Goal: Task Accomplishment & Management: Manage account settings

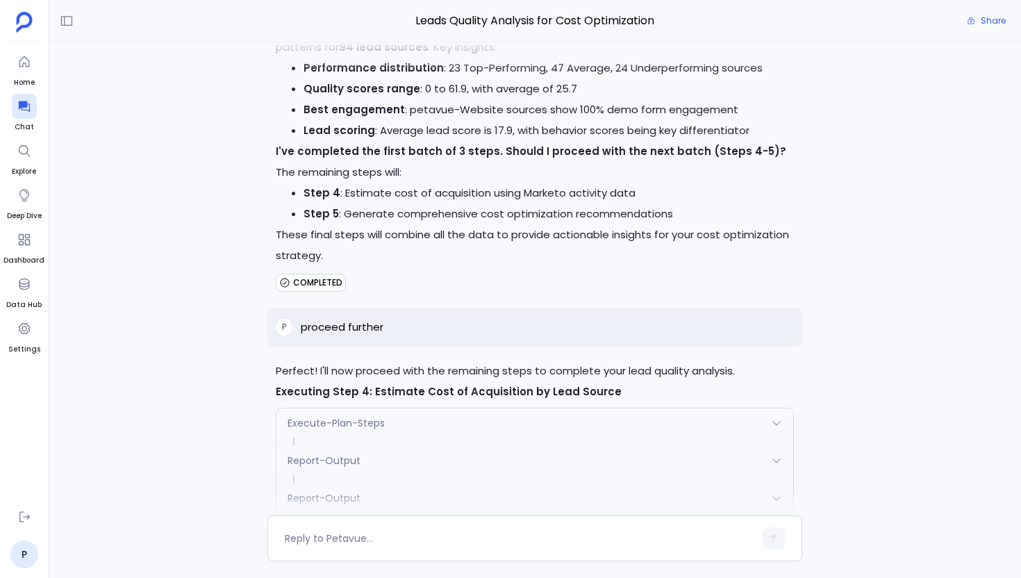
scroll to position [3579, 0]
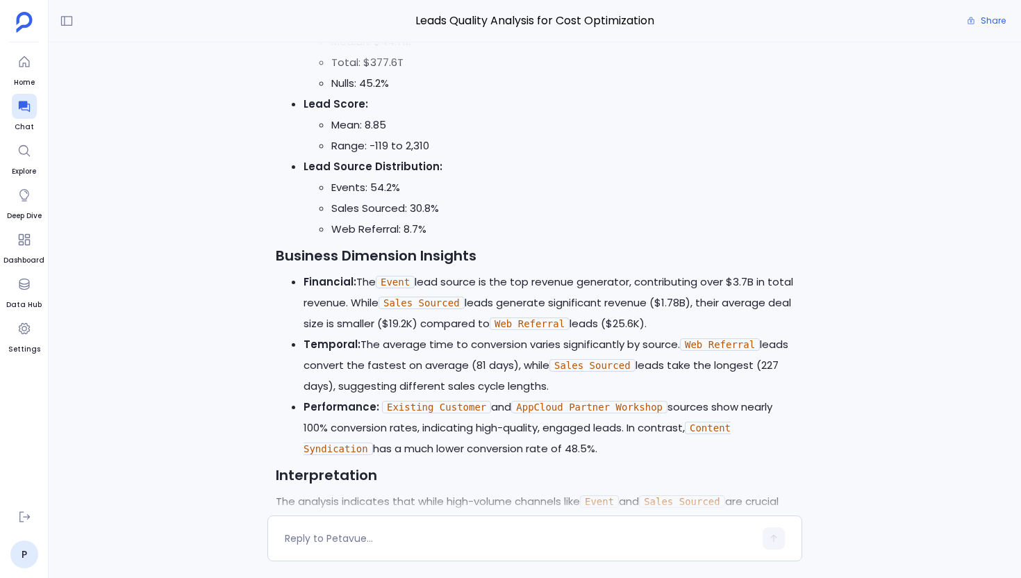
scroll to position [4670, 0]
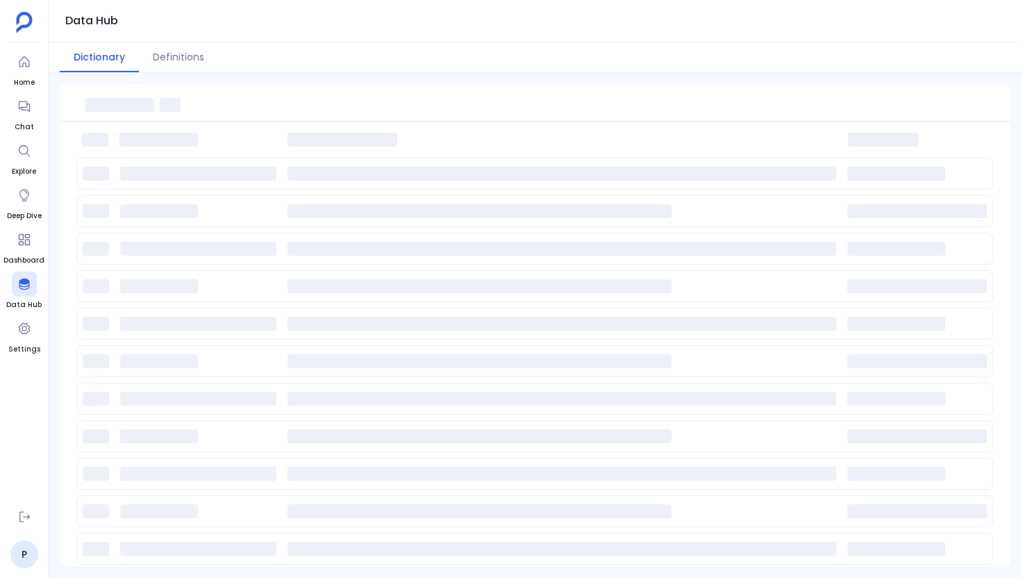
click at [19, 503] on nav "Home Chat Explore Deep Dive Dashboard Data Hub Settings P" at bounding box center [23, 308] width 41 height 519
click at [21, 521] on icon at bounding box center [24, 517] width 10 height 10
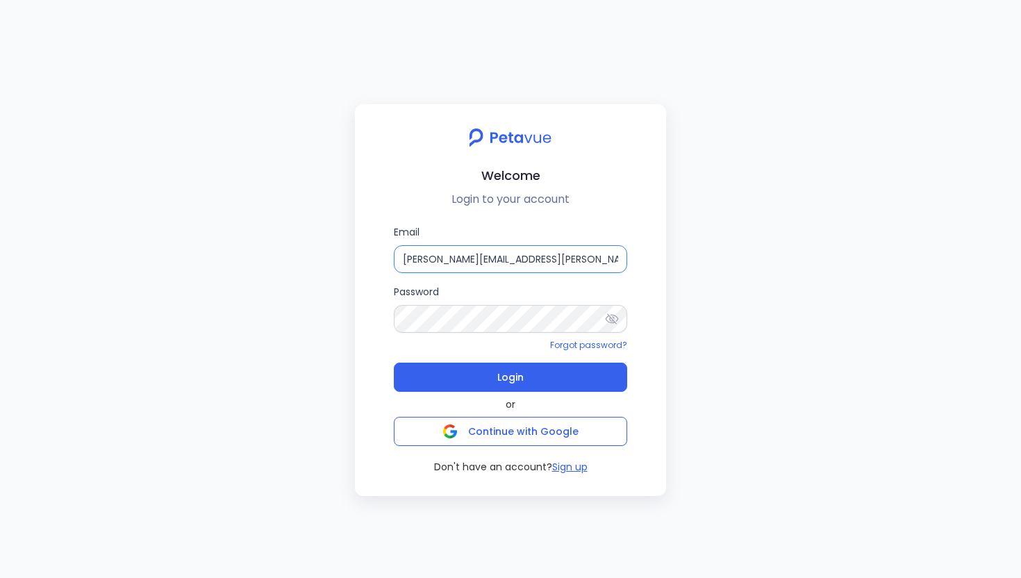
click at [518, 264] on input "[PERSON_NAME][EMAIL_ADDRESS][PERSON_NAME][DOMAIN_NAME]" at bounding box center [510, 259] width 233 height 28
type input "[EMAIL_ADDRESS][DOMAIN_NAME]"
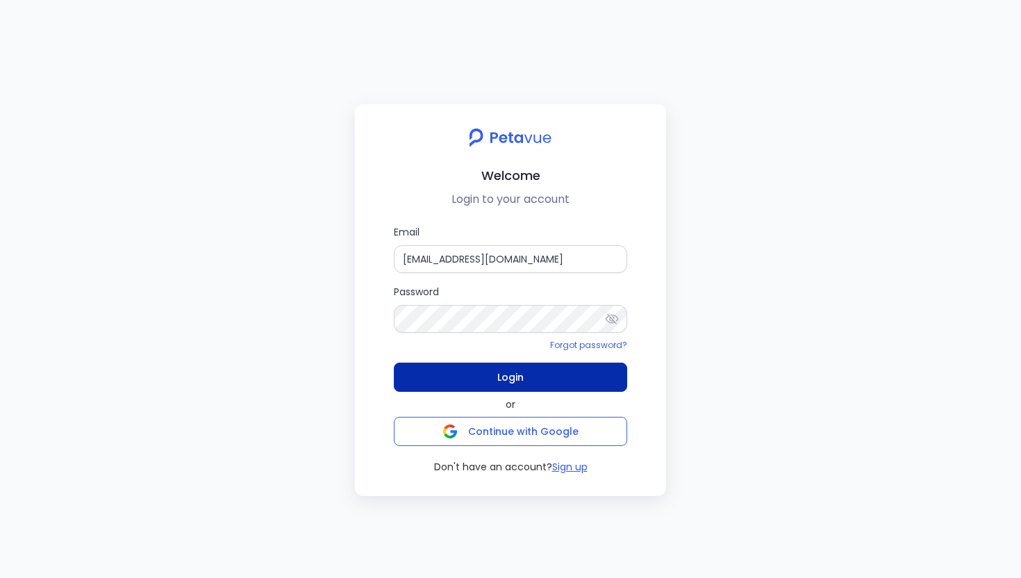
click at [535, 387] on button "Login" at bounding box center [510, 377] width 233 height 29
